Goal: Transaction & Acquisition: Purchase product/service

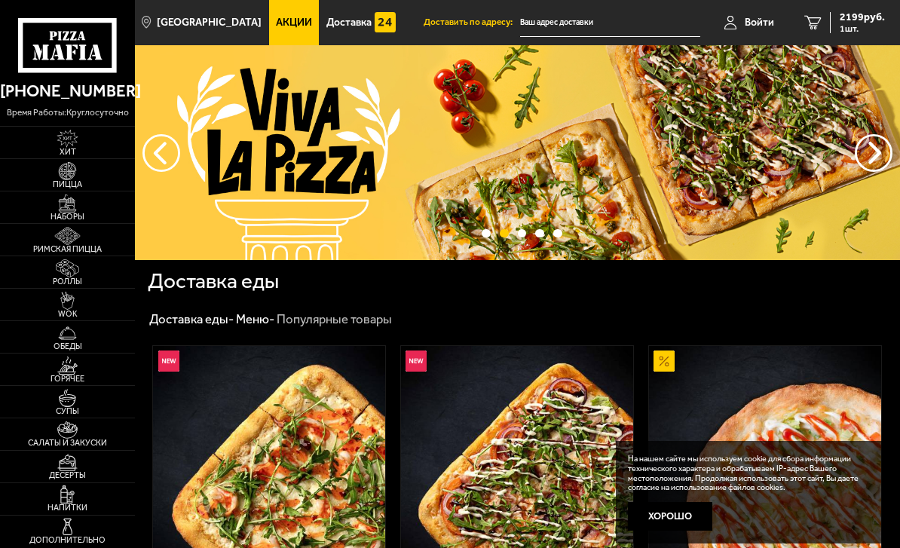
click at [61, 168] on img at bounding box center [68, 171] width 36 height 18
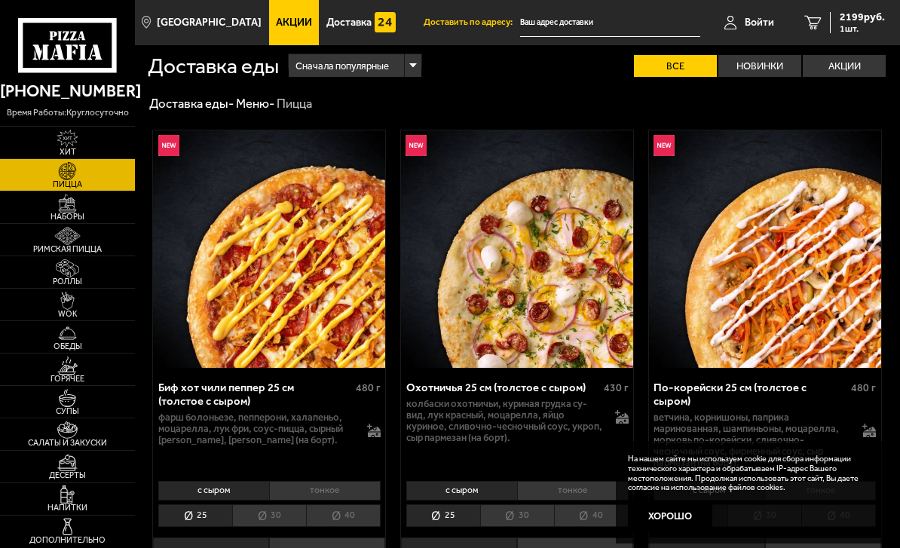
click at [81, 210] on img at bounding box center [68, 204] width 36 height 18
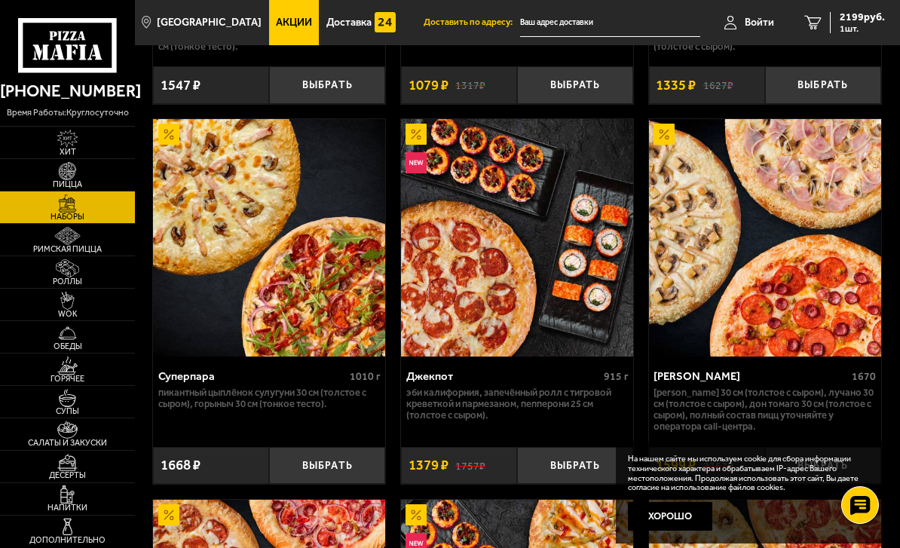
scroll to position [1493, 0]
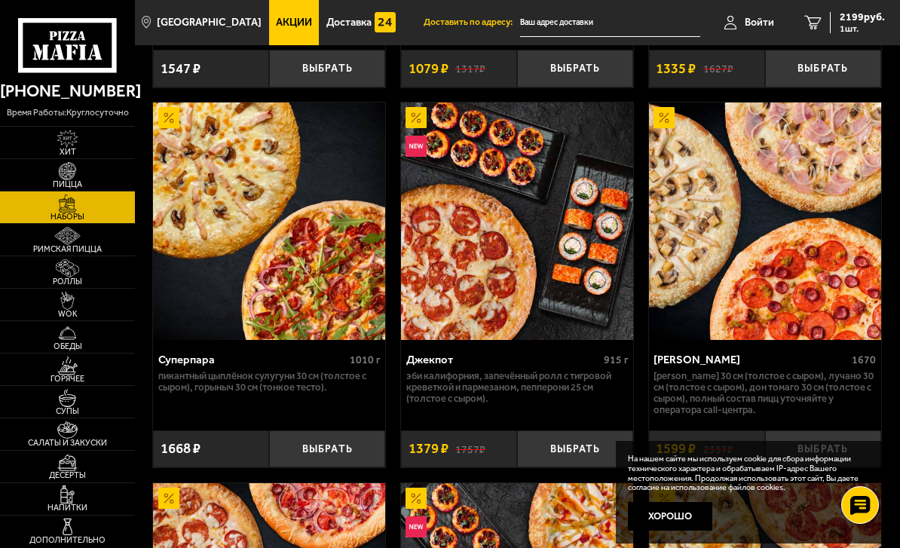
click at [658, 432] on button "Выбрать" at bounding box center [823, 449] width 116 height 37
click at [658, 434] on span "1" at bounding box center [823, 449] width 38 height 37
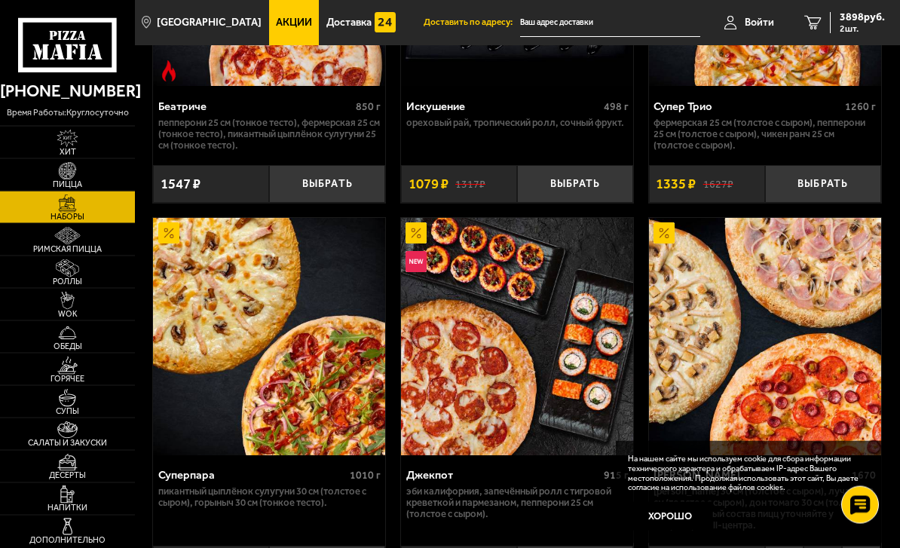
scroll to position [1375, 0]
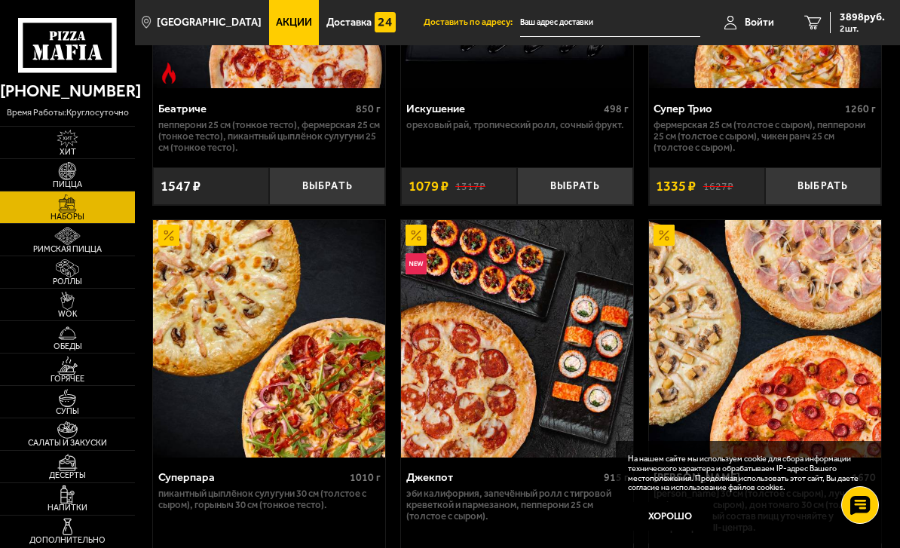
click at [658, 169] on button "Выбрать" at bounding box center [823, 185] width 116 height 37
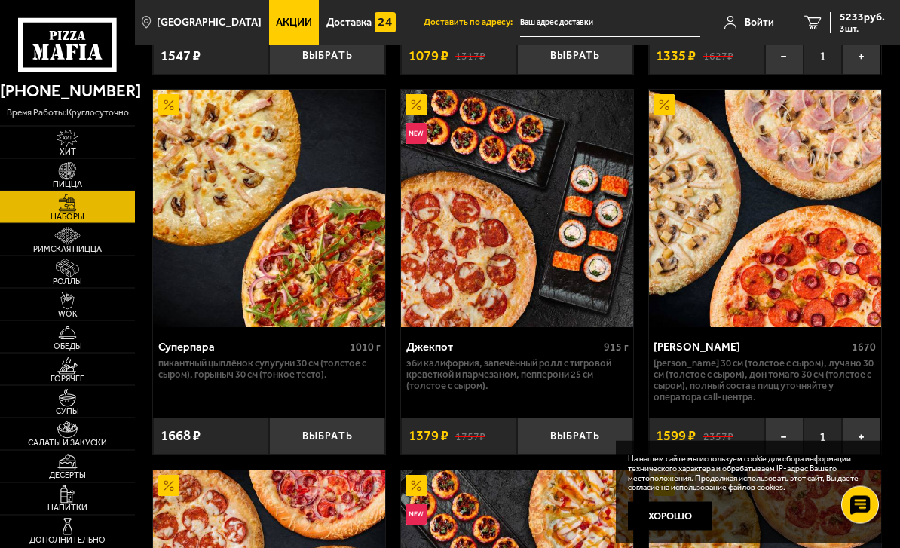
scroll to position [1506, 0]
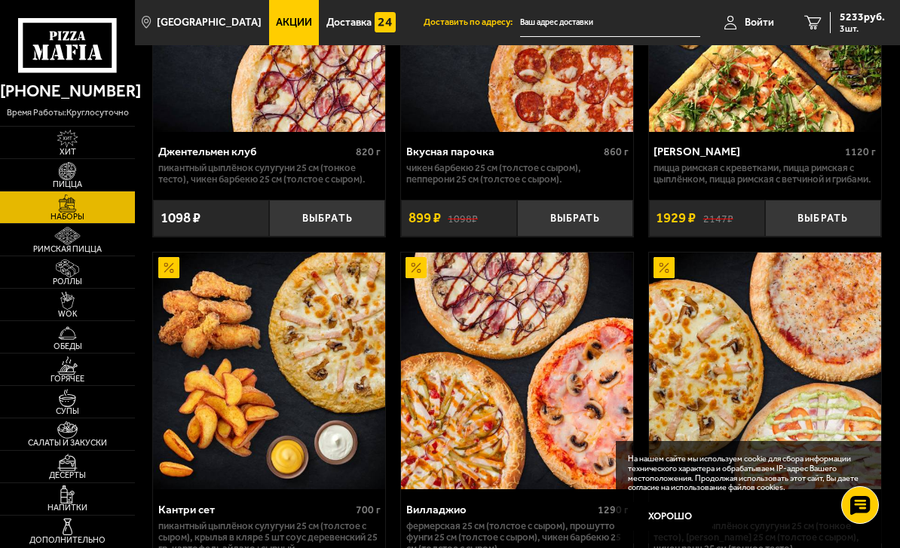
click at [658, 17] on span "5233 руб." at bounding box center [862, 17] width 45 height 11
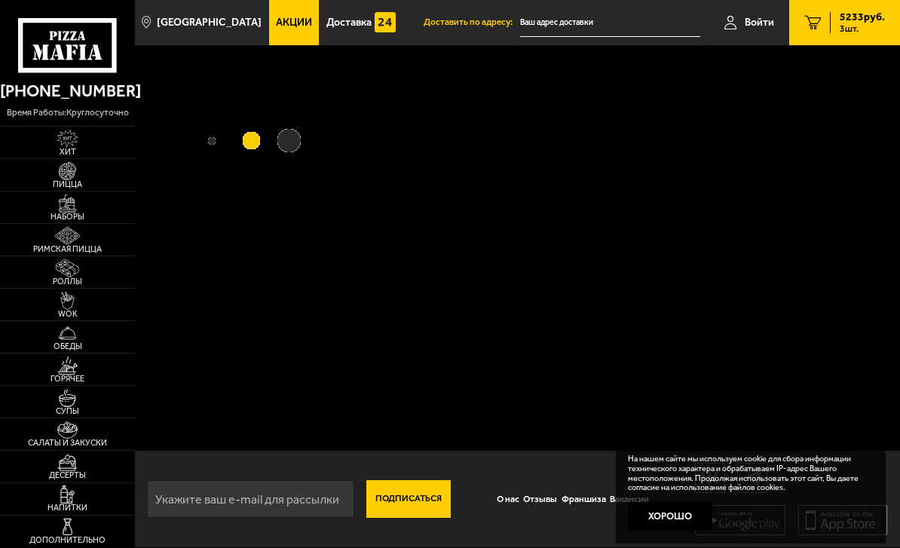
scroll to position [49, 0]
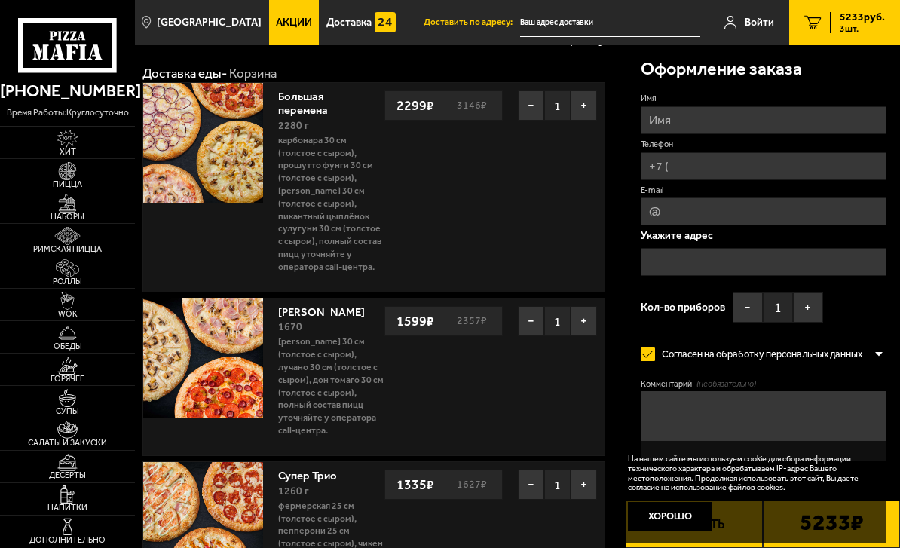
click at [533, 99] on button "−" at bounding box center [531, 105] width 26 height 30
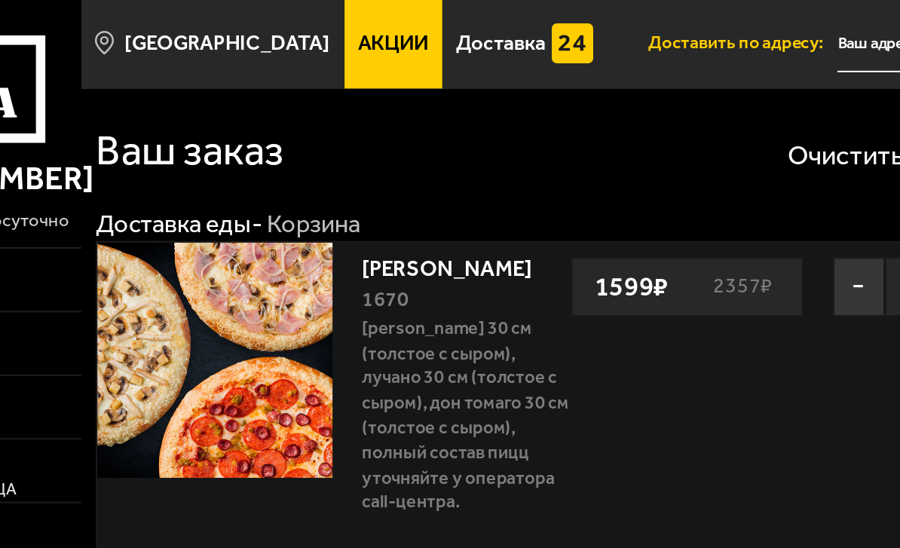
scroll to position [0, 0]
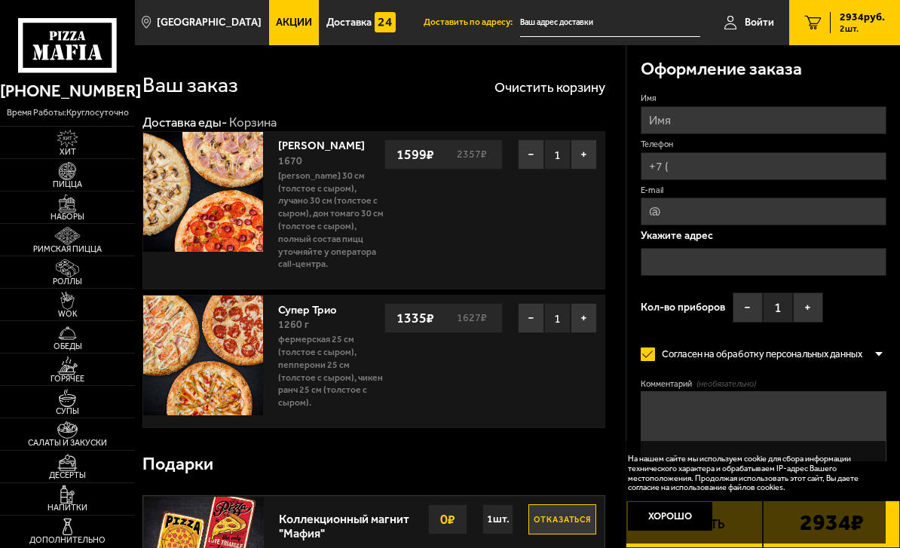
click at [658, 128] on input "Имя" at bounding box center [764, 120] width 246 height 28
type input "[PERSON_NAME]"
click at [658, 167] on input "Телефон" at bounding box center [764, 166] width 246 height 28
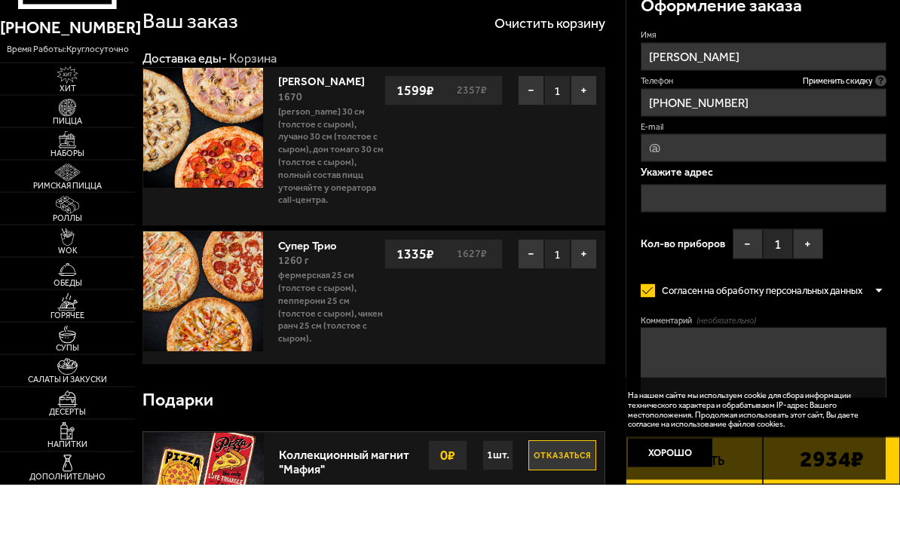
type input "[PHONE_NUMBER]"
click at [658, 248] on input "text" at bounding box center [764, 262] width 246 height 28
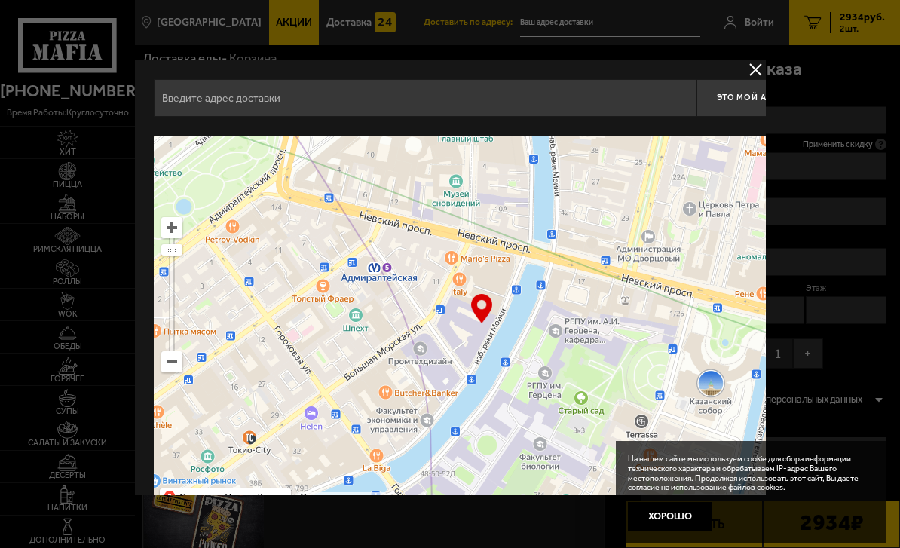
type input "[STREET_ADDRESS]"
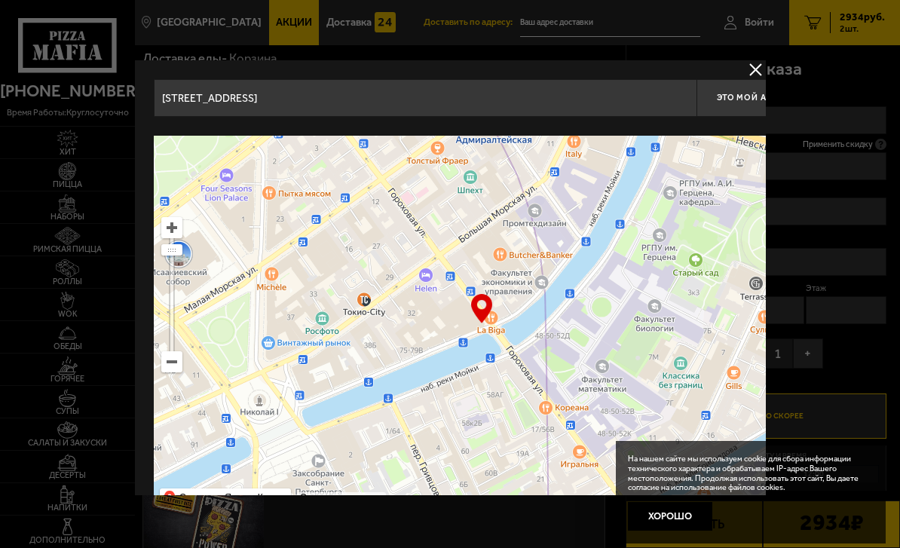
type input "[STREET_ADDRESS]"
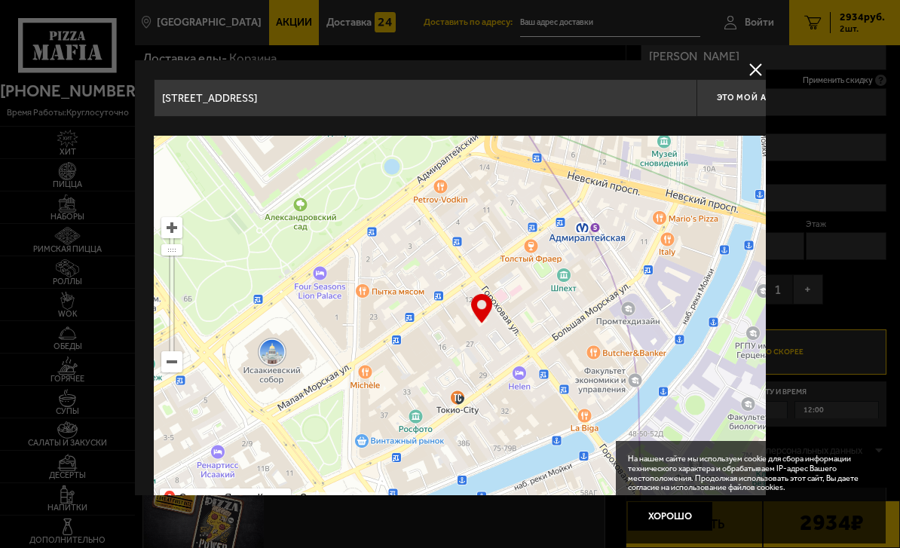
type input "[STREET_ADDRESS]"
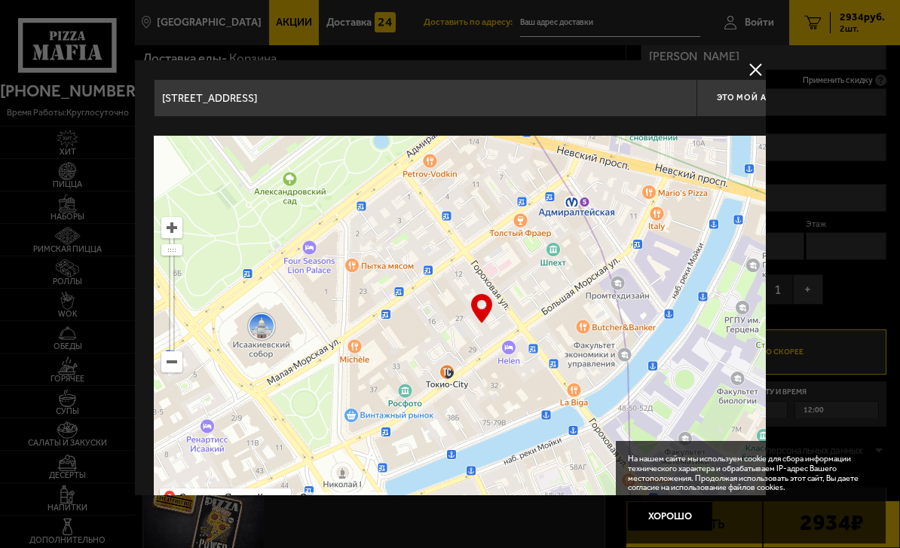
type input "[STREET_ADDRESS]"
click at [658, 509] on button "Хорошо" at bounding box center [670, 516] width 84 height 28
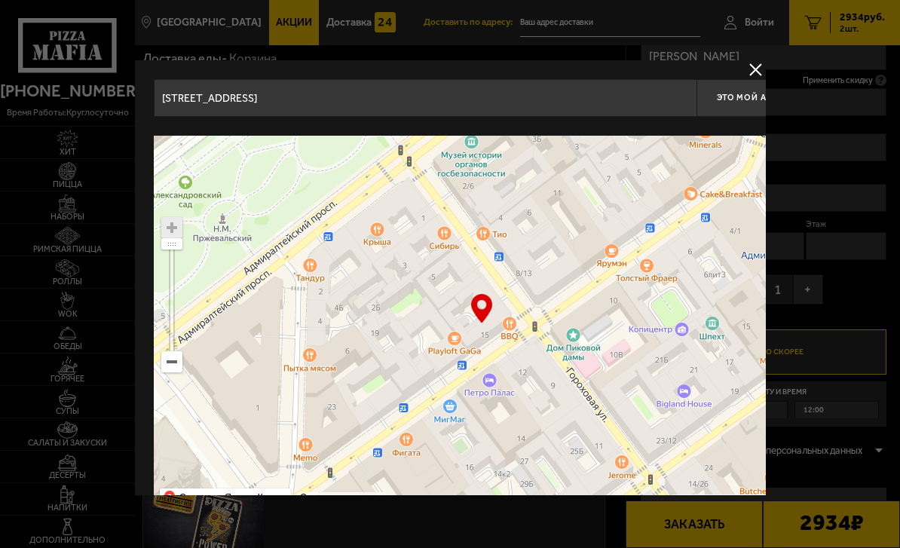
type input "[STREET_ADDRESS]"
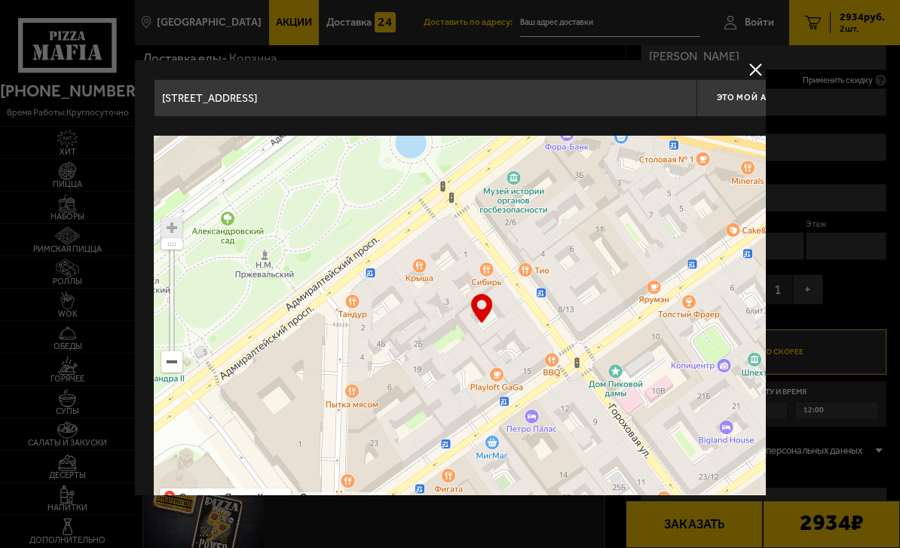
type input "[STREET_ADDRESS]"
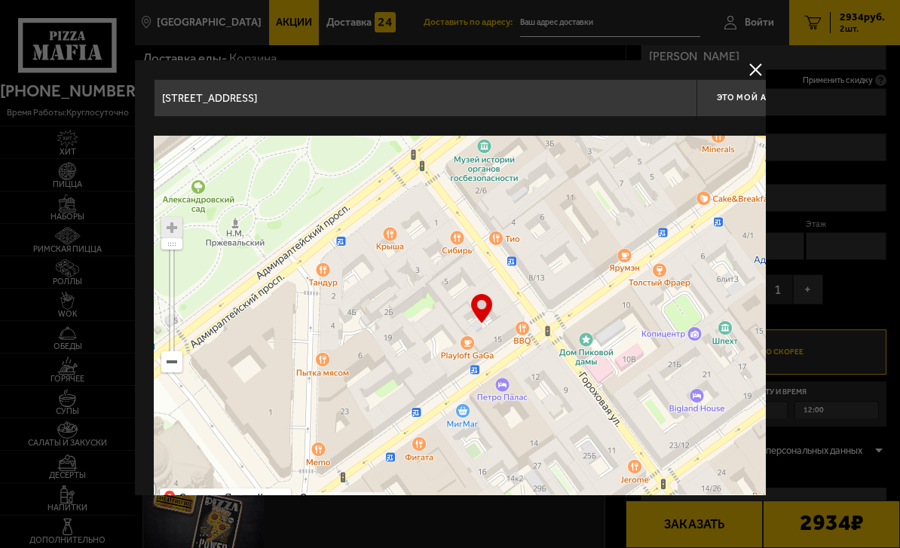
type input "[STREET_ADDRESS]"
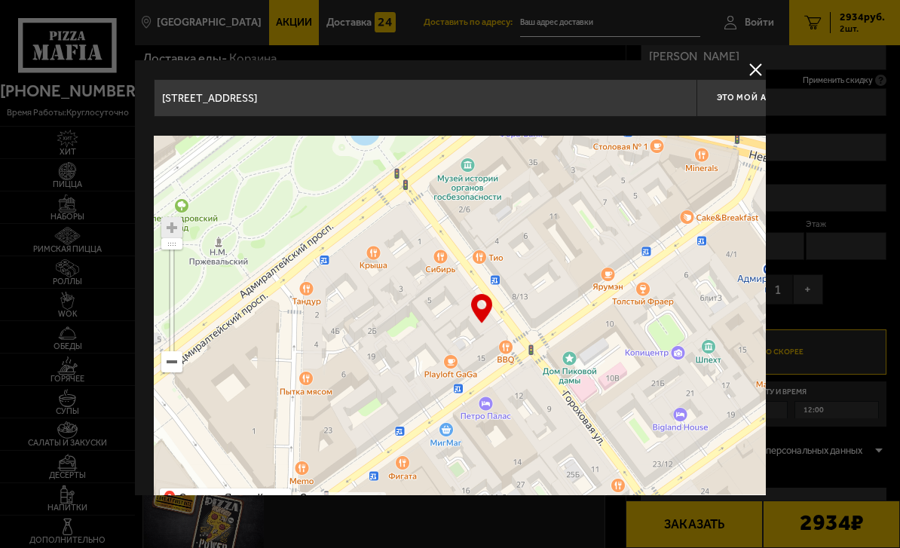
type input "[STREET_ADDRESS]"
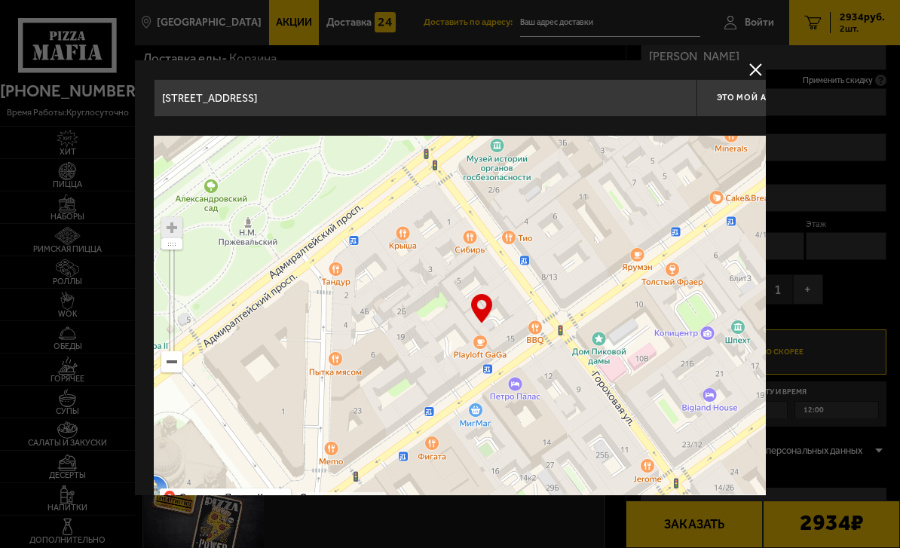
type input "[STREET_ADDRESS]"
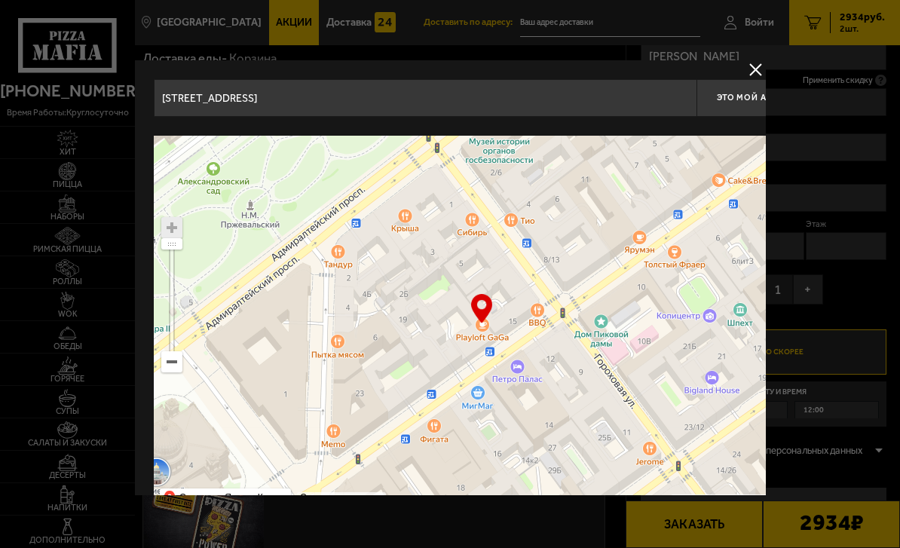
type input "[STREET_ADDRESS]"
click at [658, 99] on span "Это мой адрес" at bounding box center [753, 98] width 72 height 10
type input "[STREET_ADDRESS]"
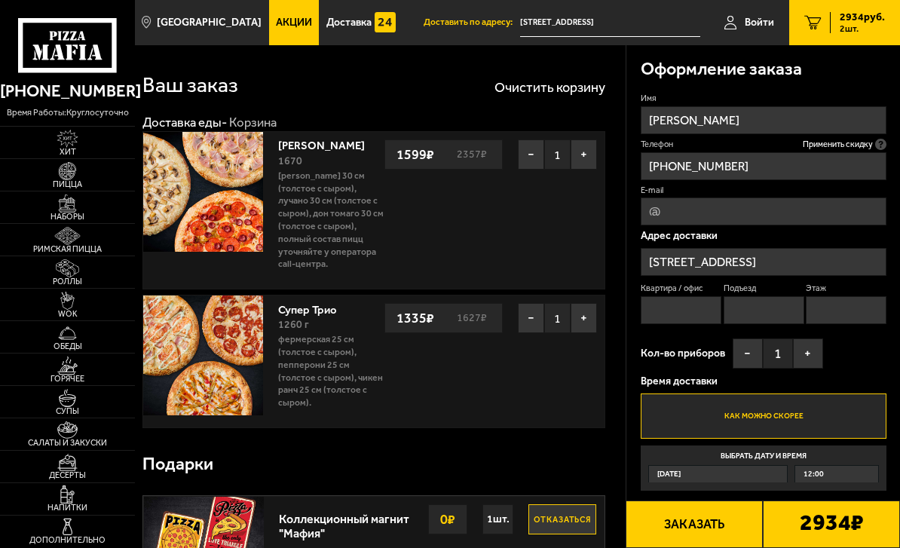
scroll to position [2, 0]
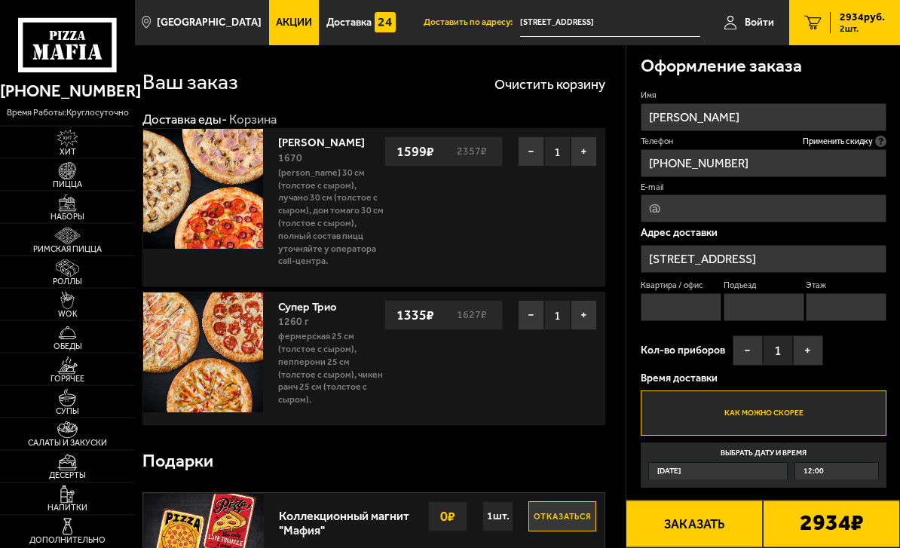
click at [658, 464] on div "12:00" at bounding box center [837, 472] width 83 height 16
click at [0, 0] on input "Выбрать дату и время [DATE] 12:00" at bounding box center [0, 0] width 0 height 0
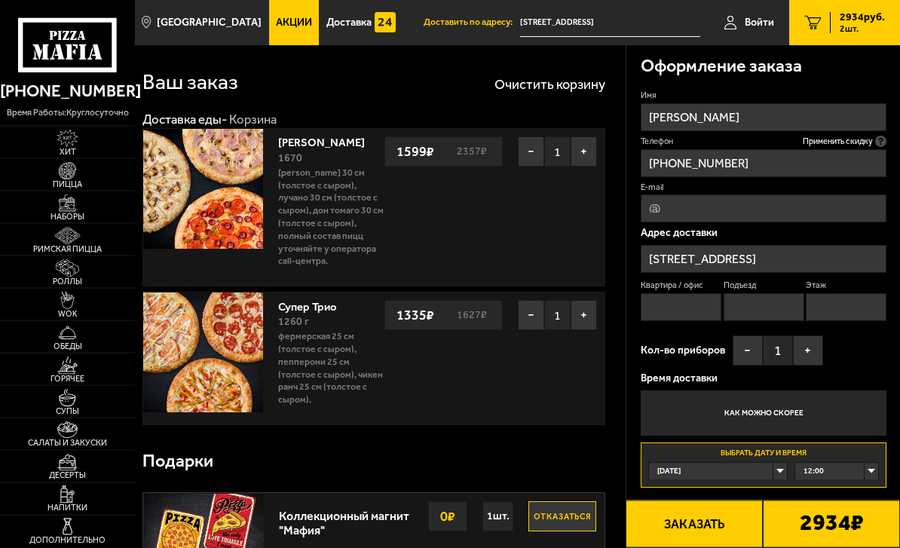
scroll to position [3, 0]
click at [658, 467] on div "12:00" at bounding box center [837, 471] width 83 height 16
click at [658, 514] on li "12:30" at bounding box center [836, 522] width 81 height 17
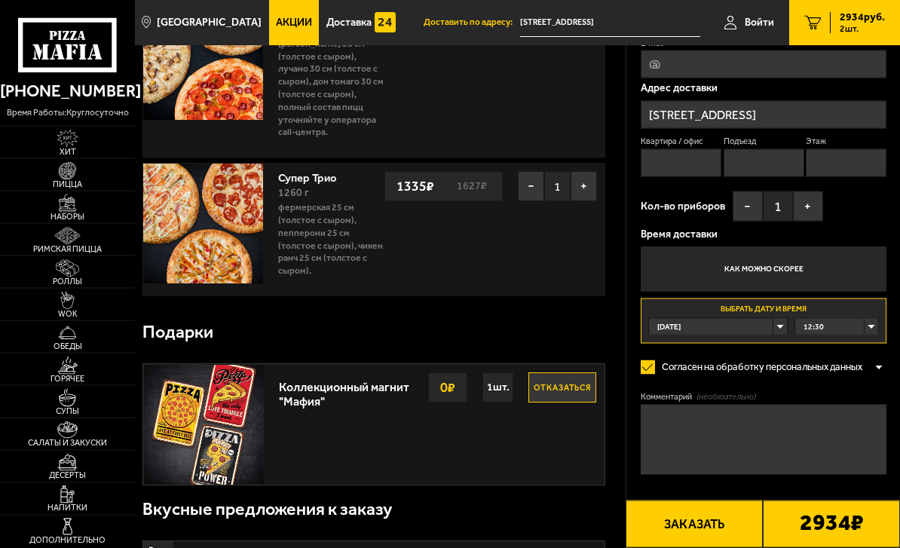
click at [658, 475] on textarea "Комментарий (необязательно)" at bounding box center [764, 440] width 246 height 70
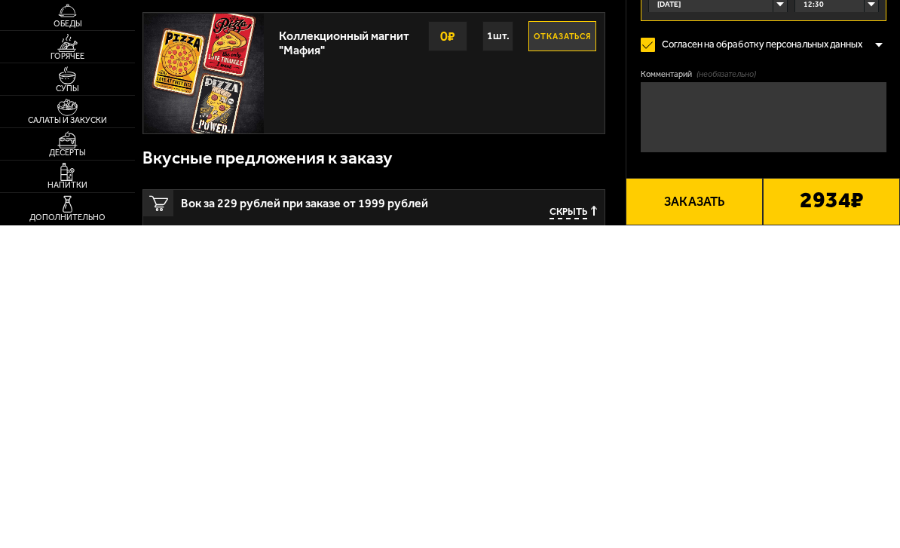
type textarea "[PERSON_NAME]"
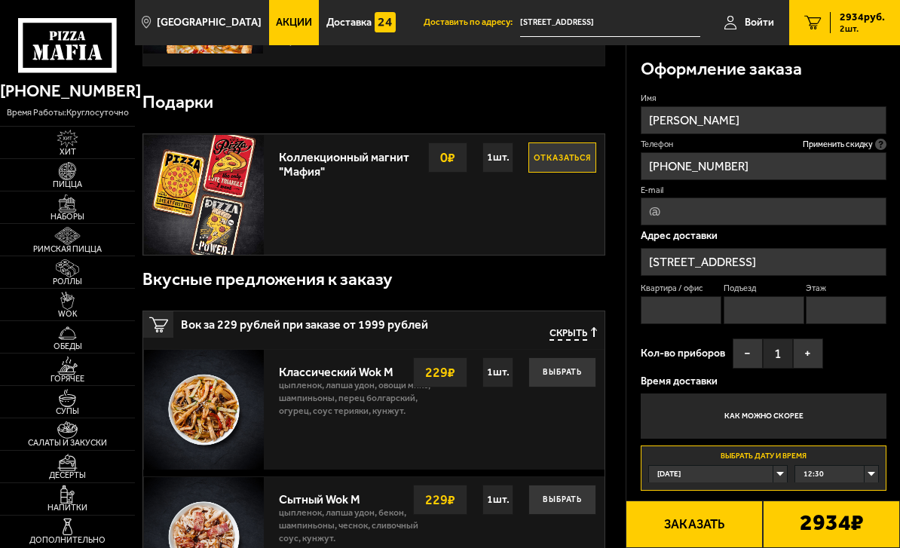
scroll to position [360, 0]
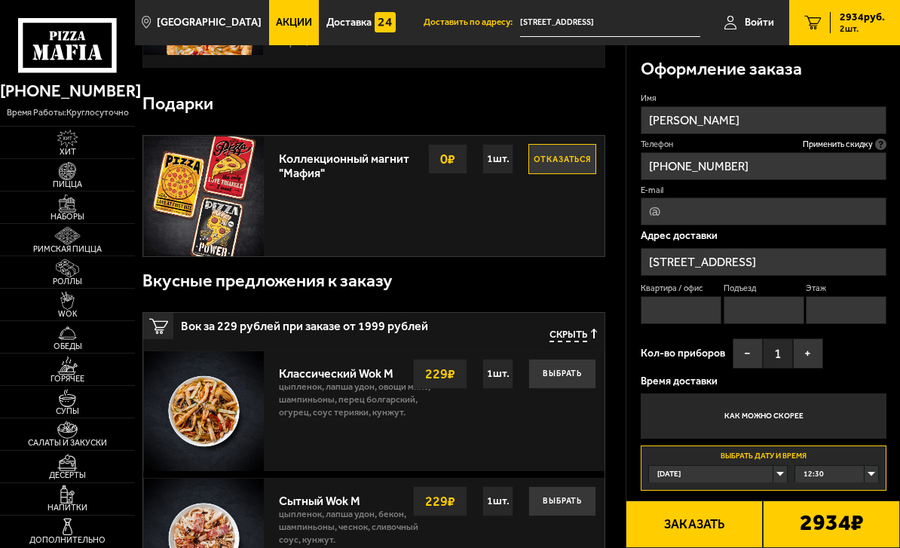
type textarea "Антикафе Playloft [PERSON_NAME]"
click at [579, 144] on button "Отказаться" at bounding box center [563, 159] width 68 height 30
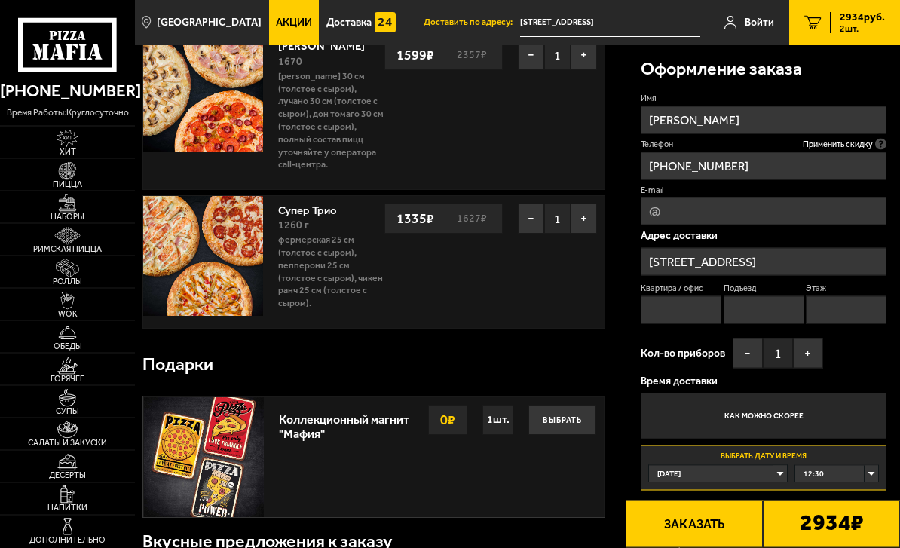
scroll to position [0, 0]
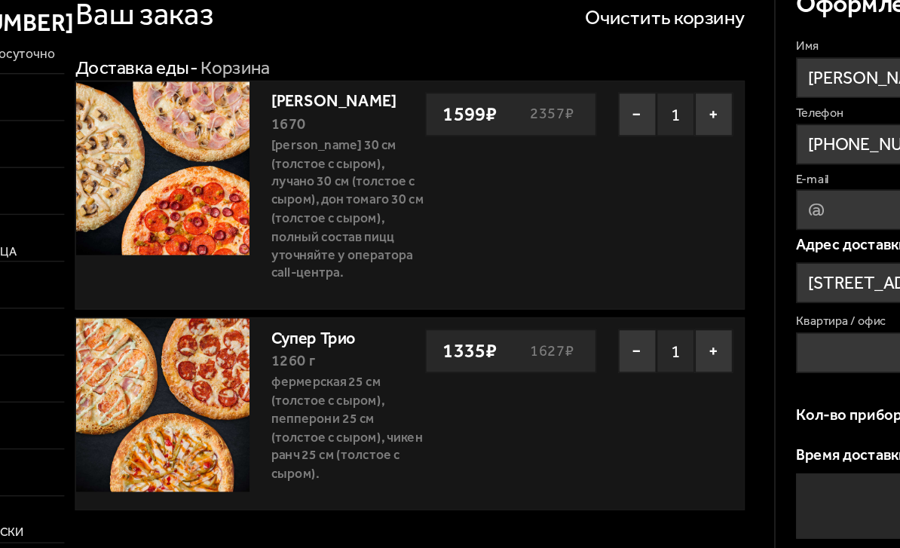
click at [518, 303] on button "−" at bounding box center [531, 318] width 26 height 30
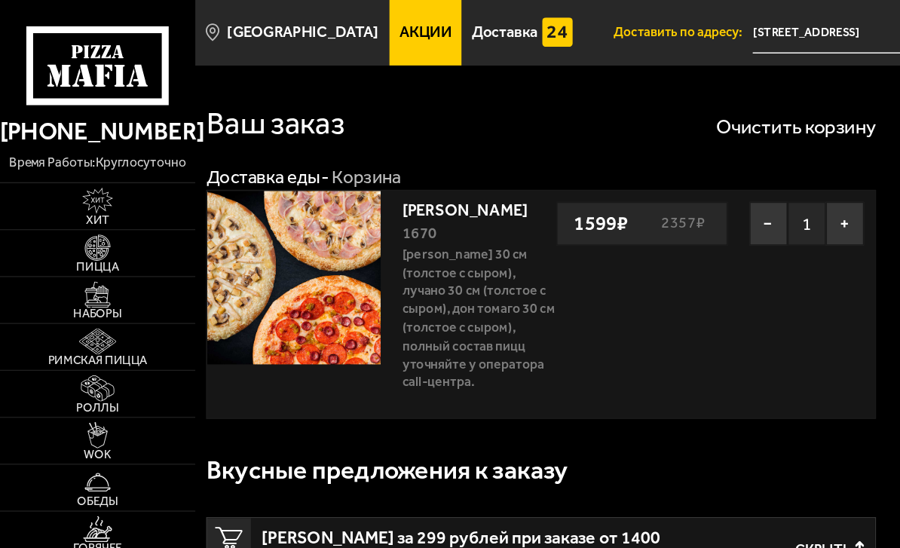
click at [69, 179] on img at bounding box center [68, 171] width 36 height 18
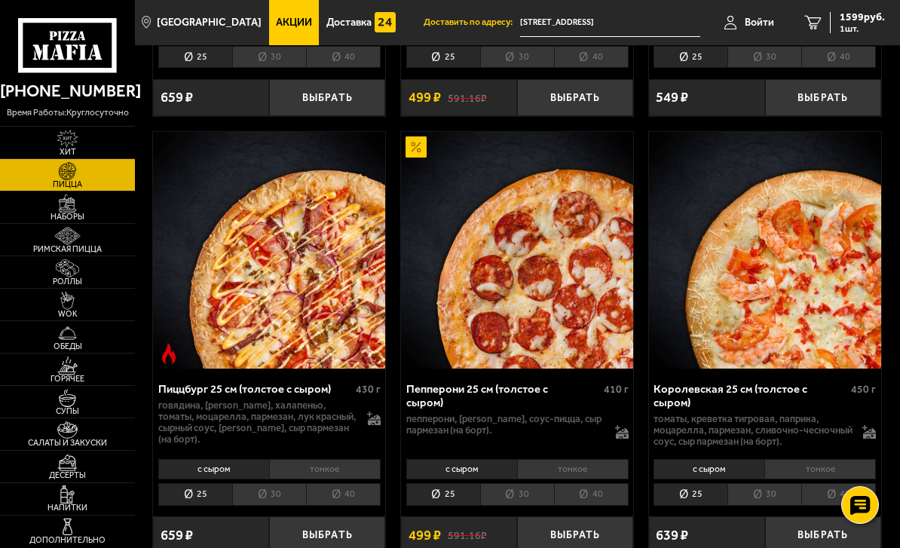
scroll to position [2694, 0]
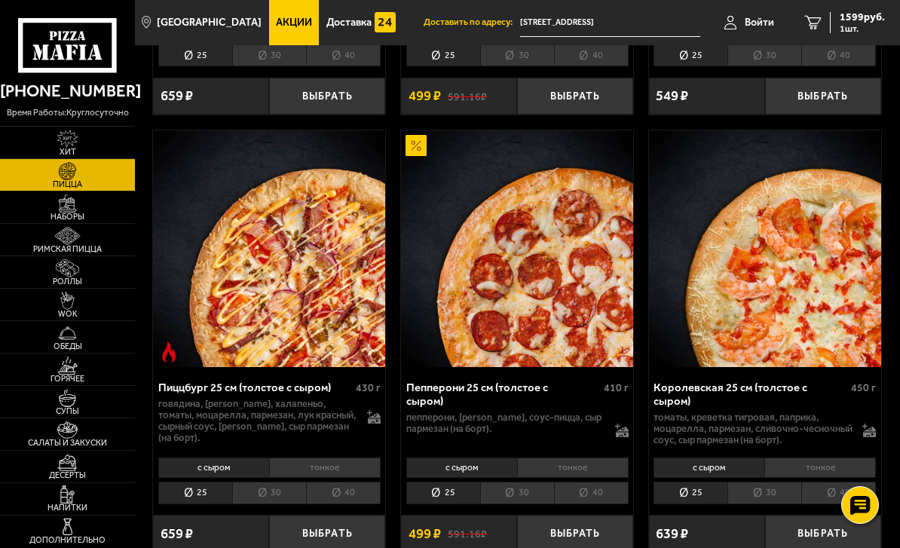
click at [593, 515] on button "Выбрать" at bounding box center [575, 533] width 116 height 37
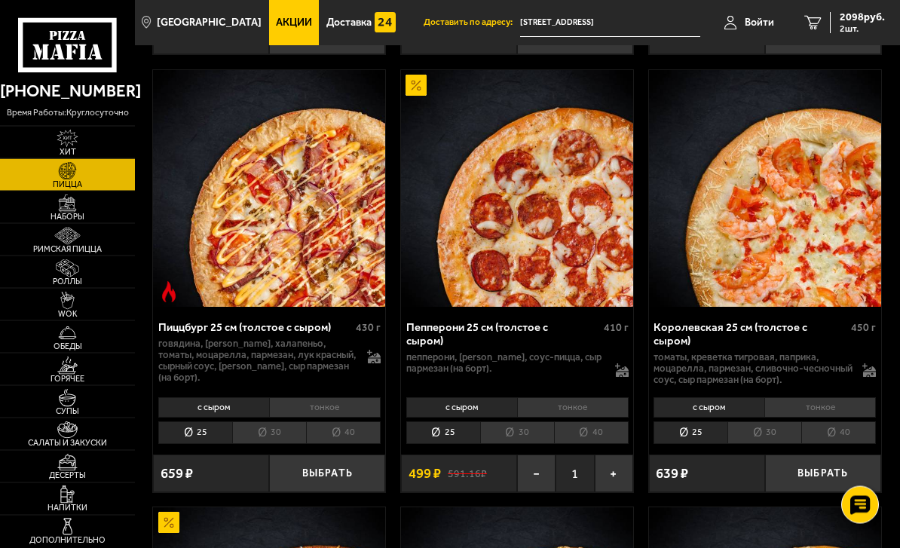
scroll to position [2695, 0]
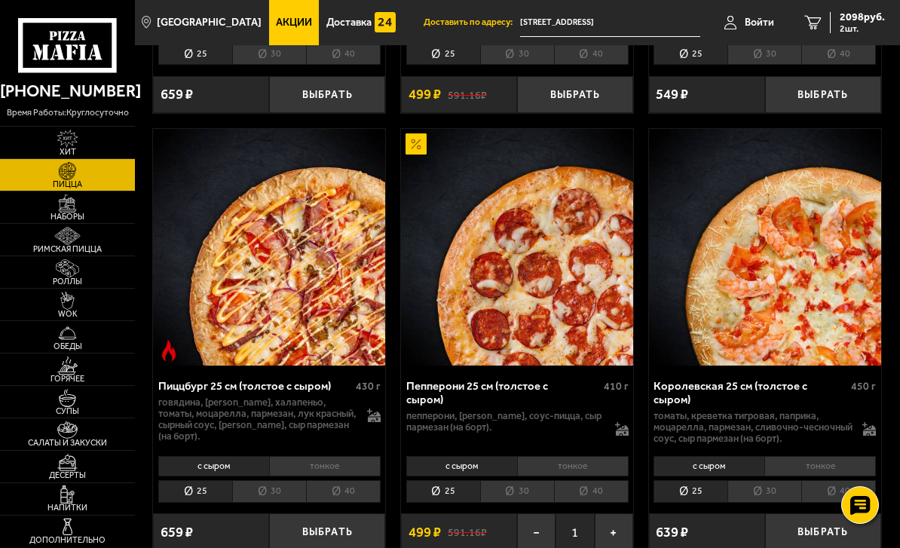
click at [658, 20] on span "2098 руб." at bounding box center [862, 17] width 45 height 11
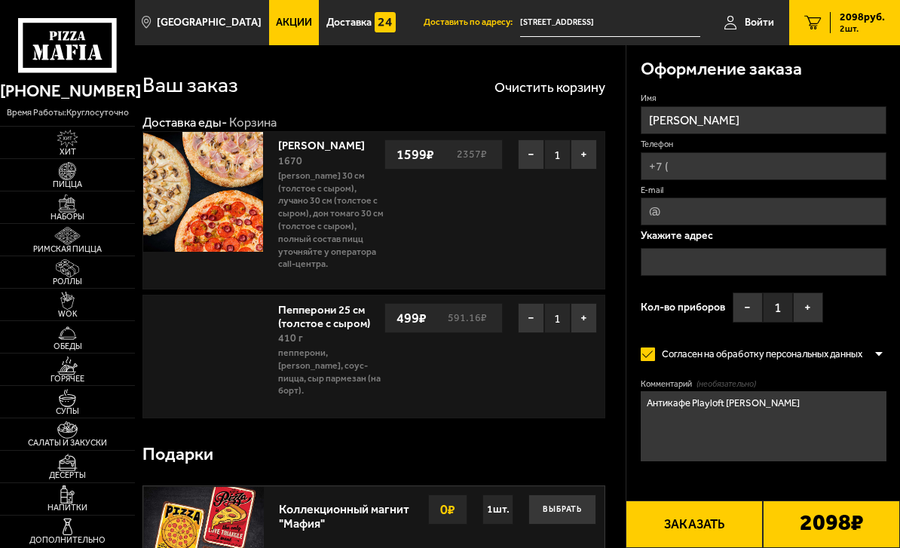
type input "[STREET_ADDRESS]"
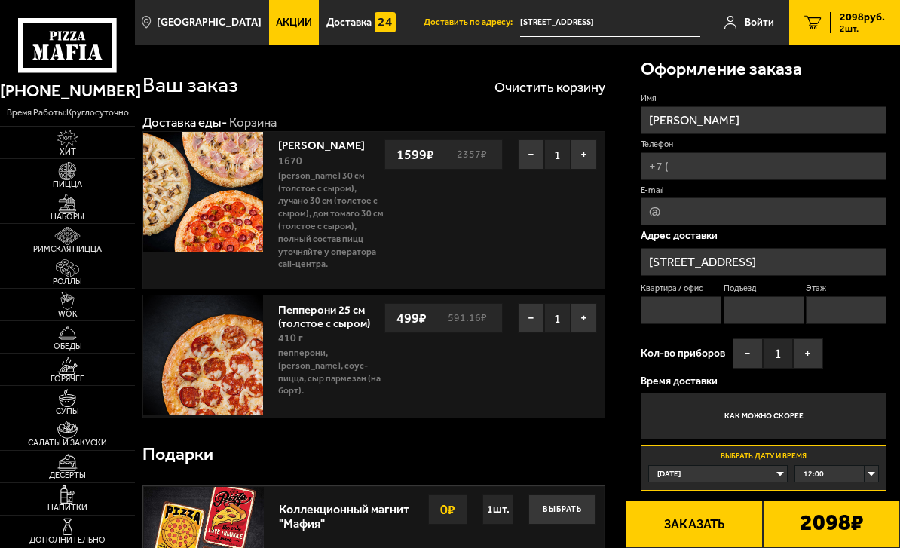
click at [658, 304] on input "Этаж" at bounding box center [846, 310] width 81 height 28
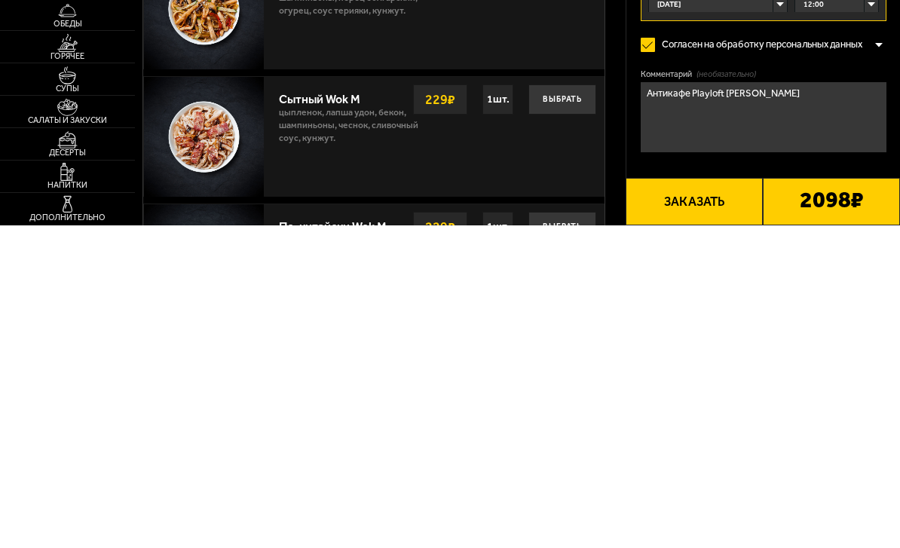
scroll to position [435, 0]
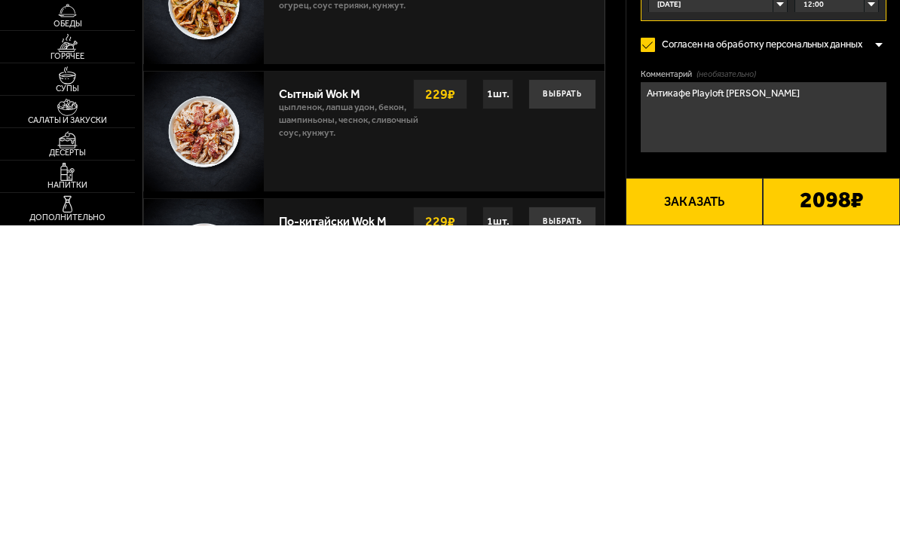
type input "4"
click at [658, 501] on button "Заказать" at bounding box center [694, 525] width 137 height 48
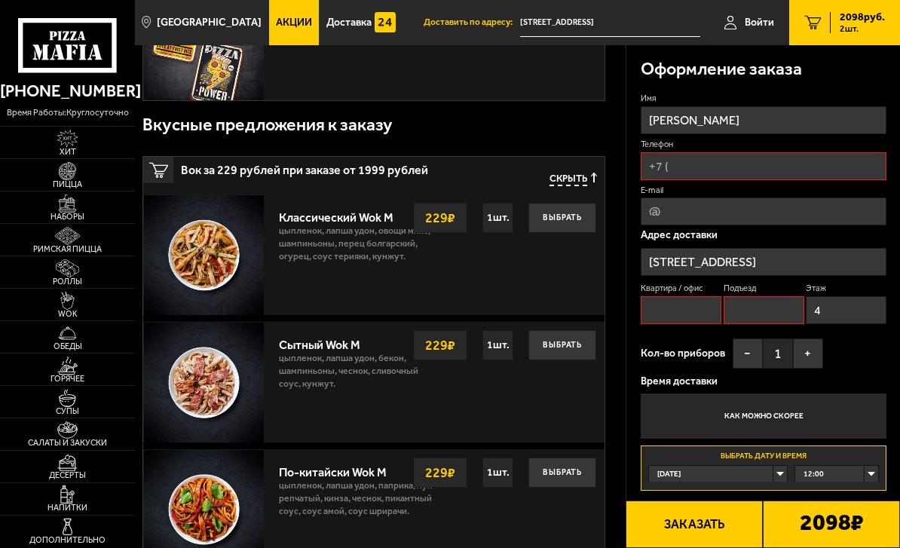
scroll to position [128, 0]
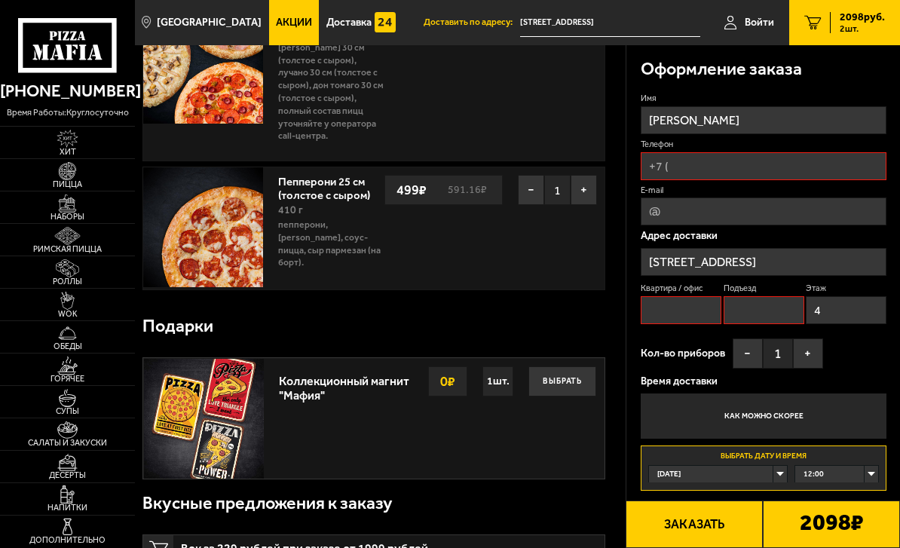
click at [658, 163] on input "Телефон" at bounding box center [764, 166] width 246 height 28
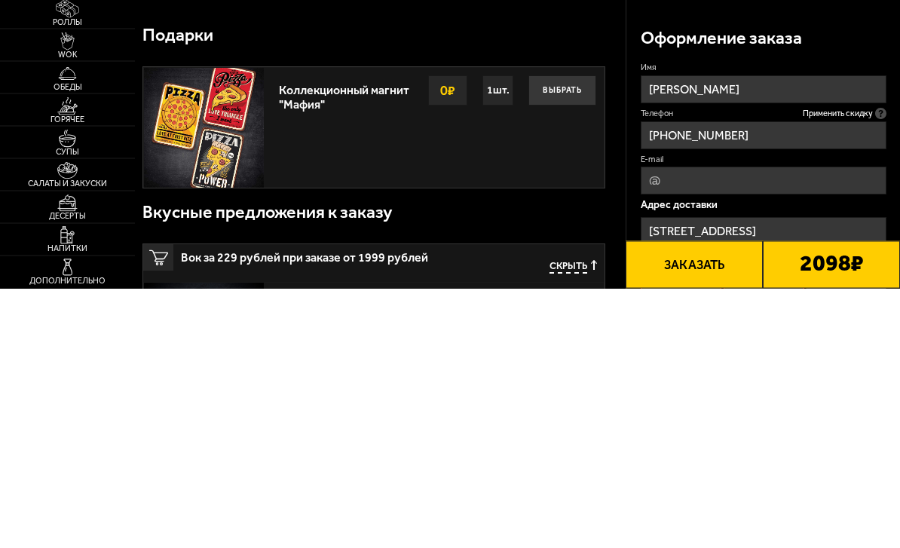
scroll to position [419, 0]
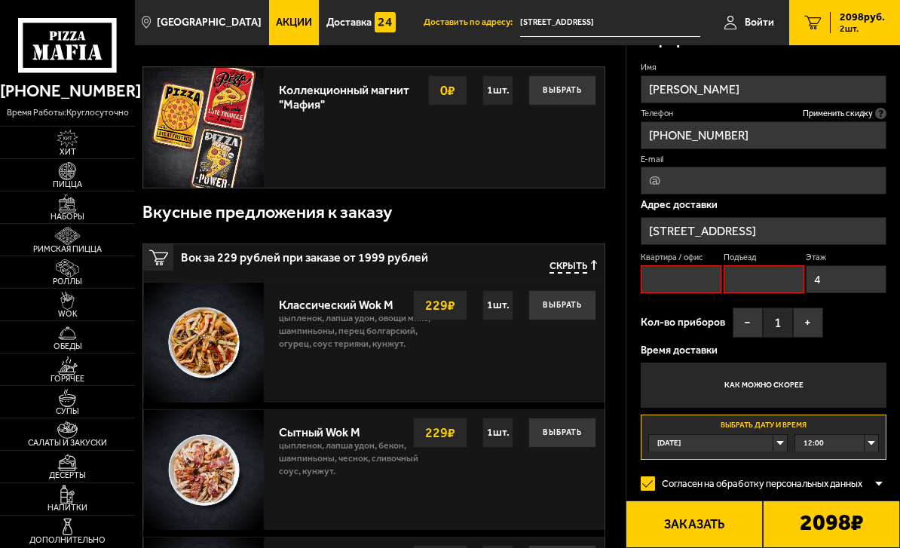
type input "[PHONE_NUMBER]"
click at [658, 273] on input "4" at bounding box center [846, 279] width 81 height 28
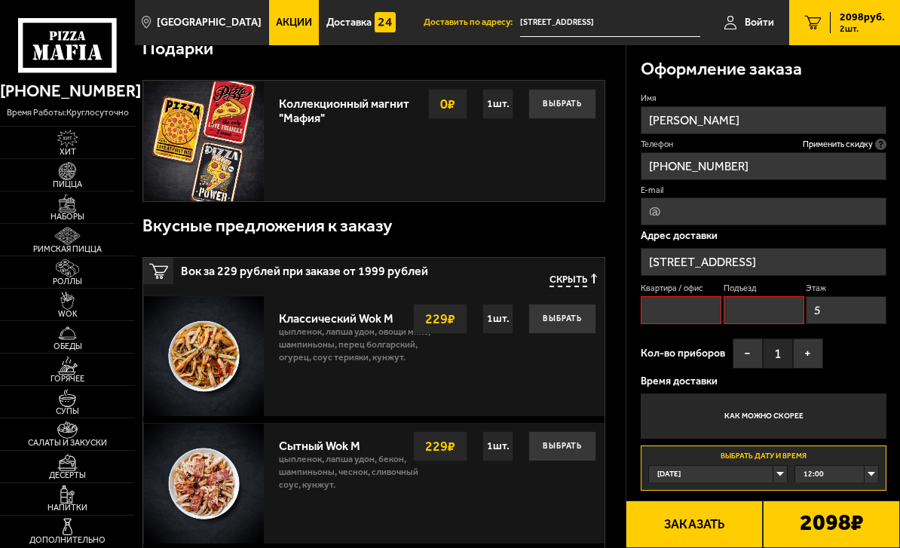
scroll to position [400, 0]
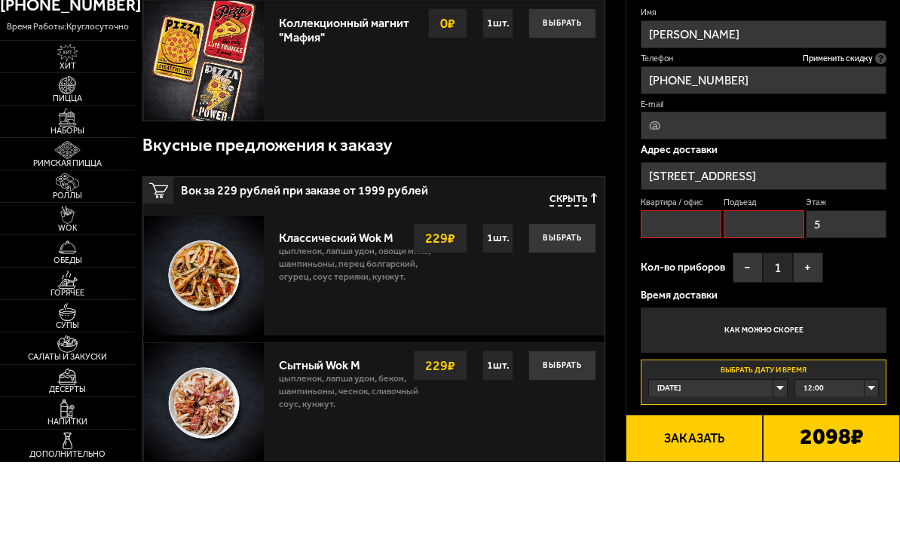
type input "5"
click at [658, 296] on input "Квартира / офис" at bounding box center [681, 310] width 81 height 28
type input "1"
click at [658, 296] on input "Подъезд" at bounding box center [764, 310] width 81 height 28
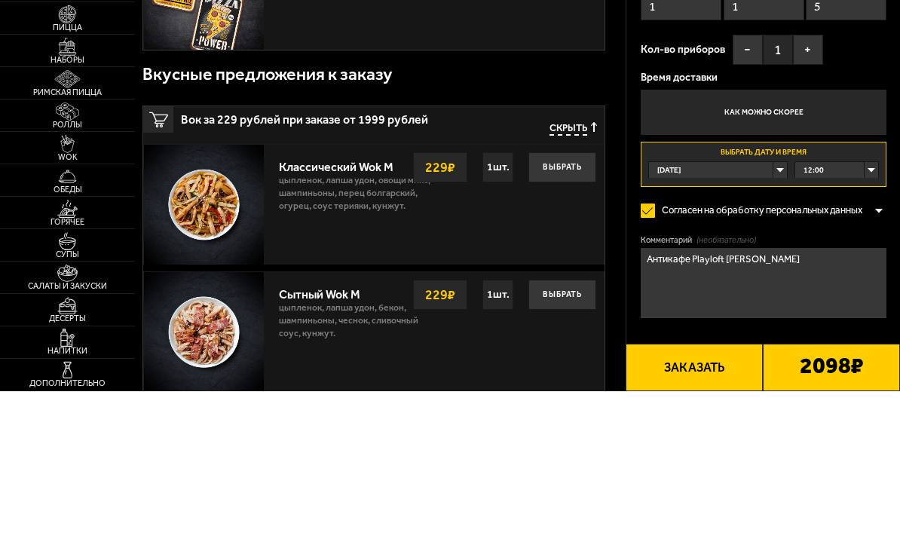
type input "1"
click at [658, 319] on div "12:00" at bounding box center [837, 327] width 83 height 16
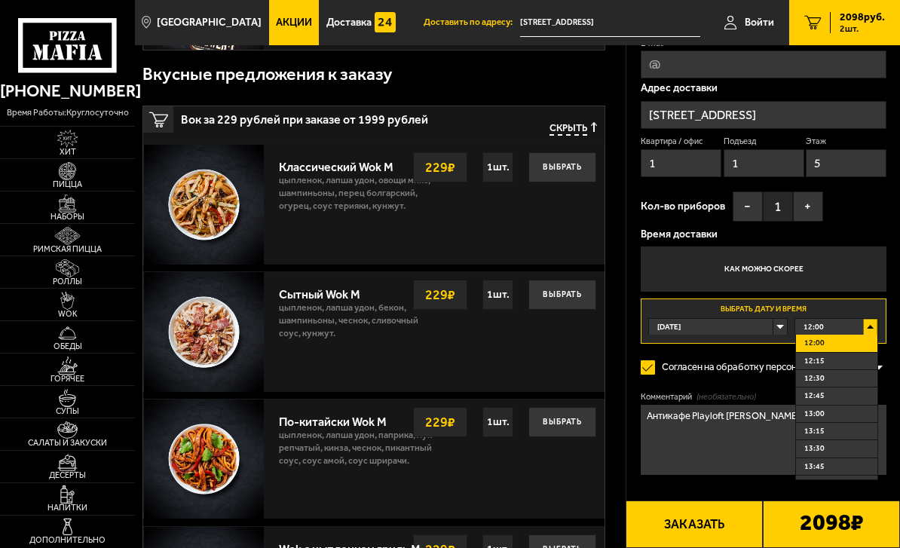
click at [658, 388] on li "12:30" at bounding box center [836, 378] width 81 height 17
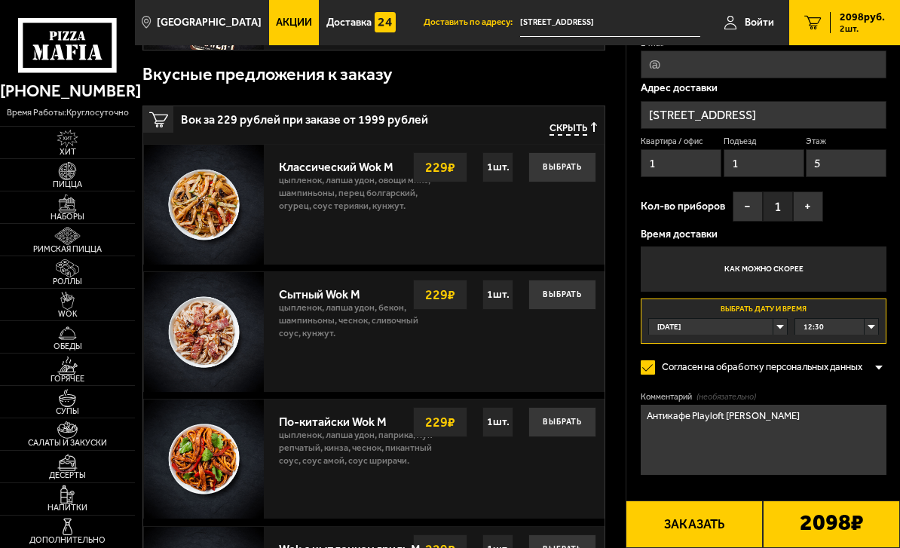
click at [658, 547] on button "Заказать" at bounding box center [694, 525] width 137 height 48
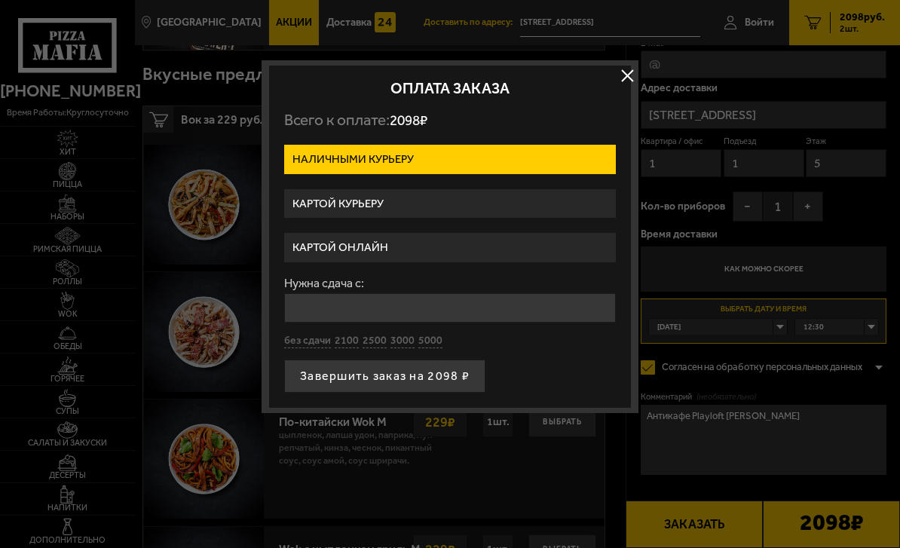
scroll to position [0, 0]
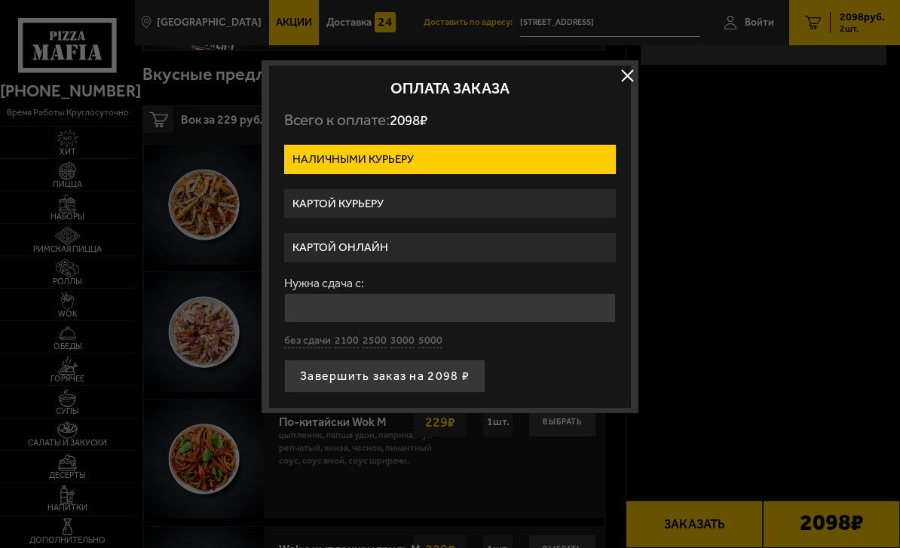
click at [342, 192] on label "Картой курьеру" at bounding box center [450, 203] width 332 height 29
click at [0, 0] on input "Картой курьеру" at bounding box center [0, 0] width 0 height 0
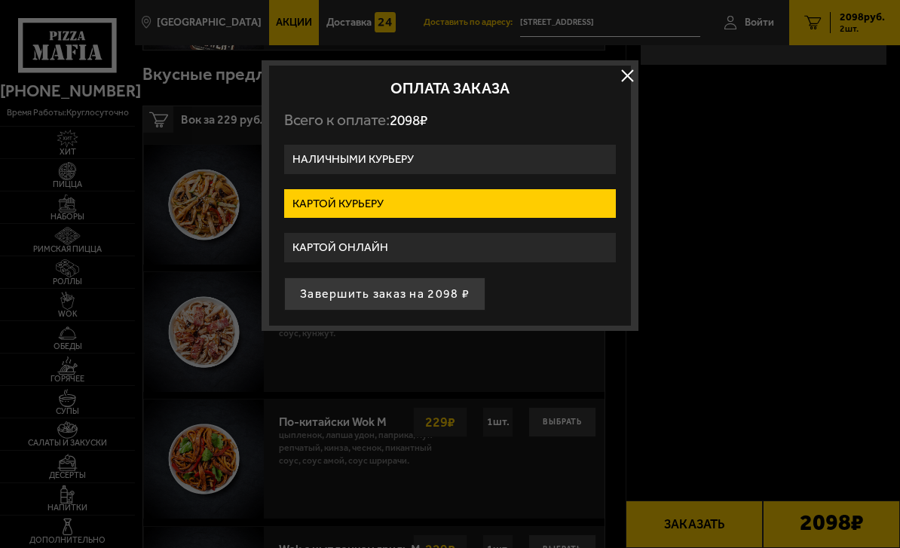
click at [351, 292] on button "Завершить заказ на 2098 ₽" at bounding box center [384, 294] width 201 height 33
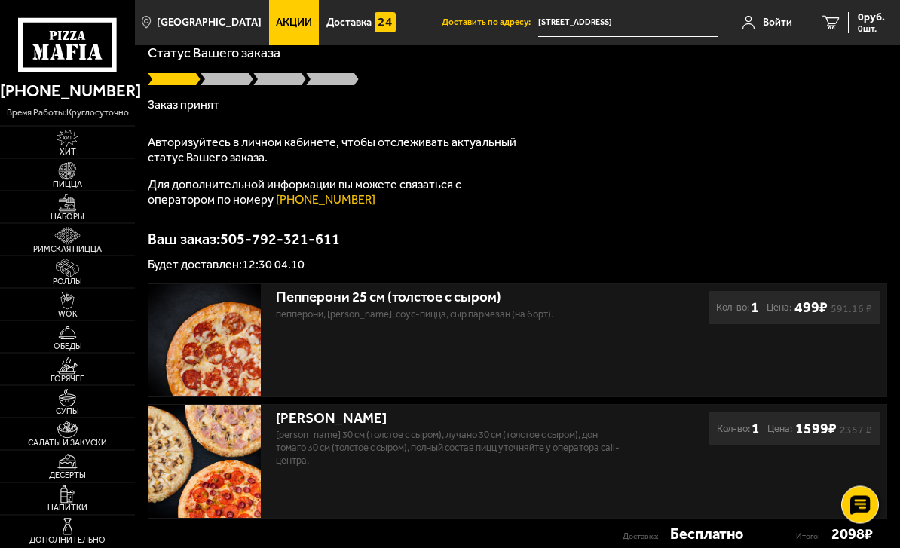
scroll to position [151, 0]
